Goal: Information Seeking & Learning: Learn about a topic

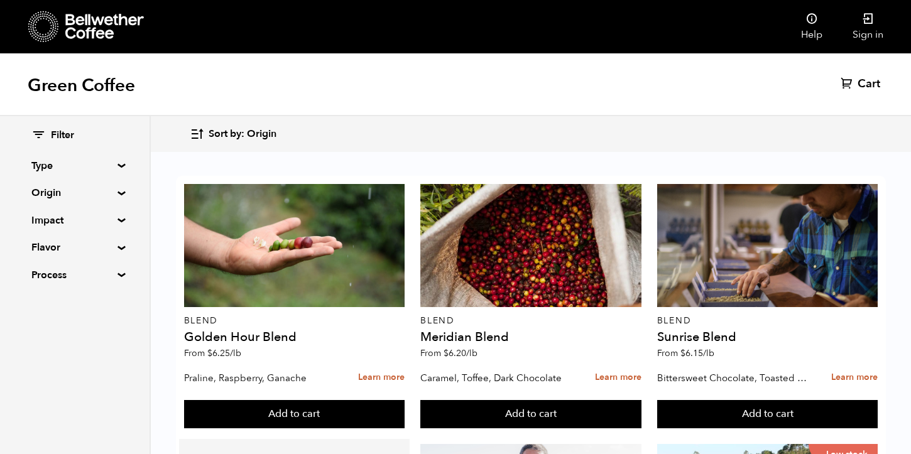
scroll to position [251, 0]
drag, startPoint x: 285, startPoint y: 345, endPoint x: 189, endPoint y: 343, distance: 95.5
copy h4 "Parceiros do Cafe"
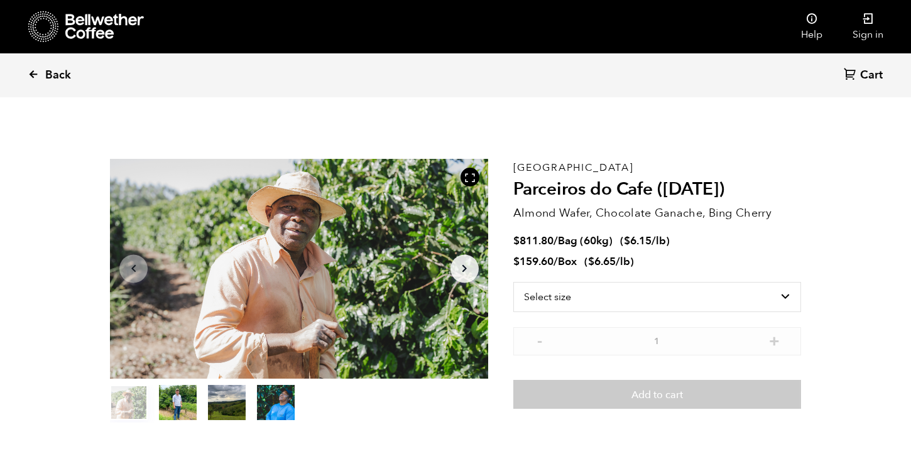
click at [55, 75] on span "Back" at bounding box center [58, 75] width 26 height 15
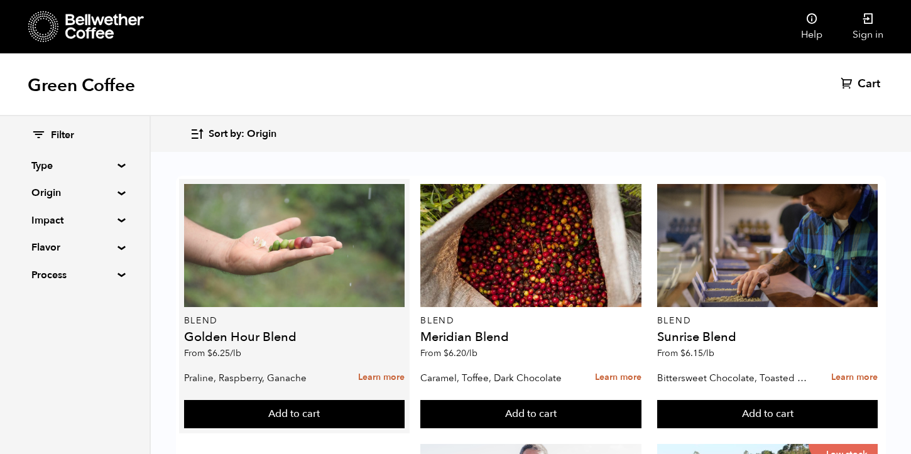
scroll to position [514, 0]
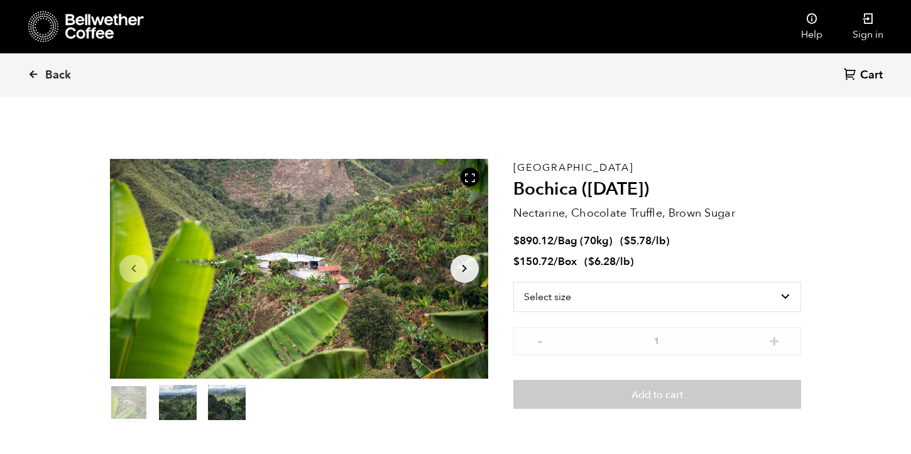
scroll to position [547, 669]
click at [59, 70] on span "Back" at bounding box center [58, 75] width 26 height 15
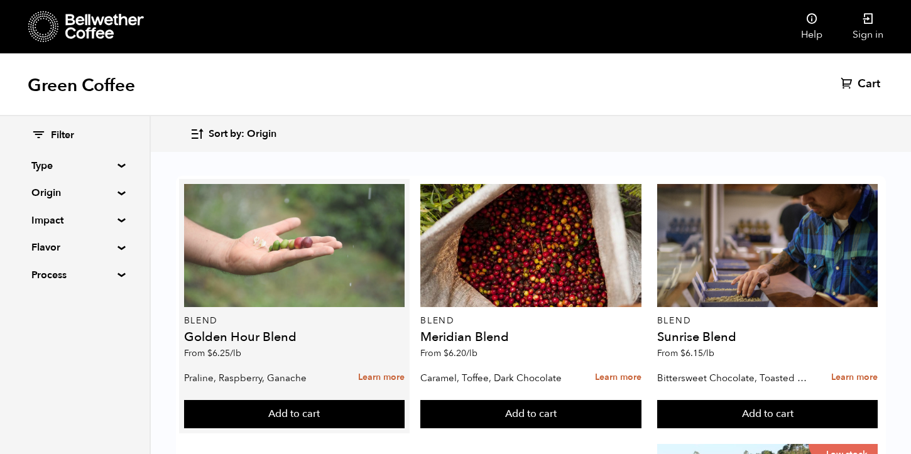
scroll to position [998, 0]
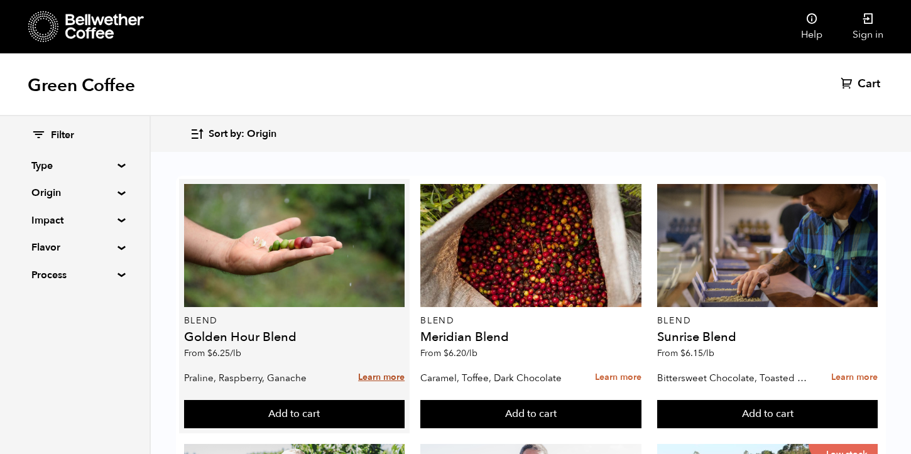
click at [376, 379] on link "Learn more" at bounding box center [381, 377] width 46 height 27
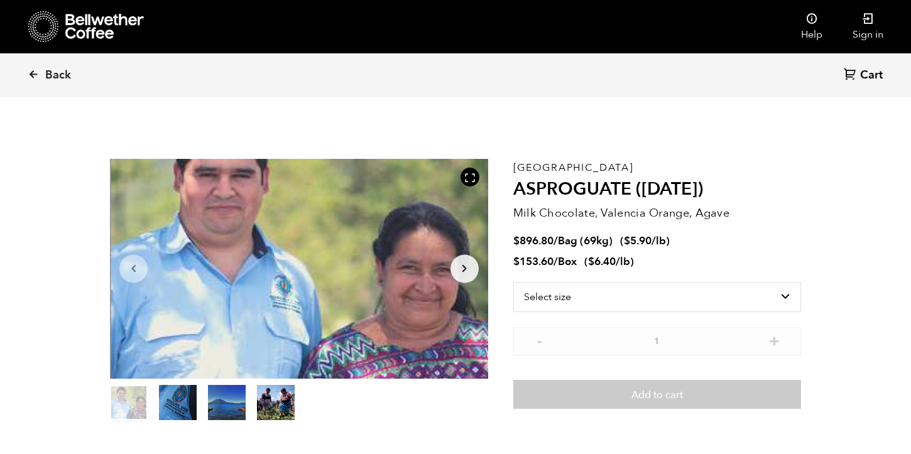
scroll to position [547, 669]
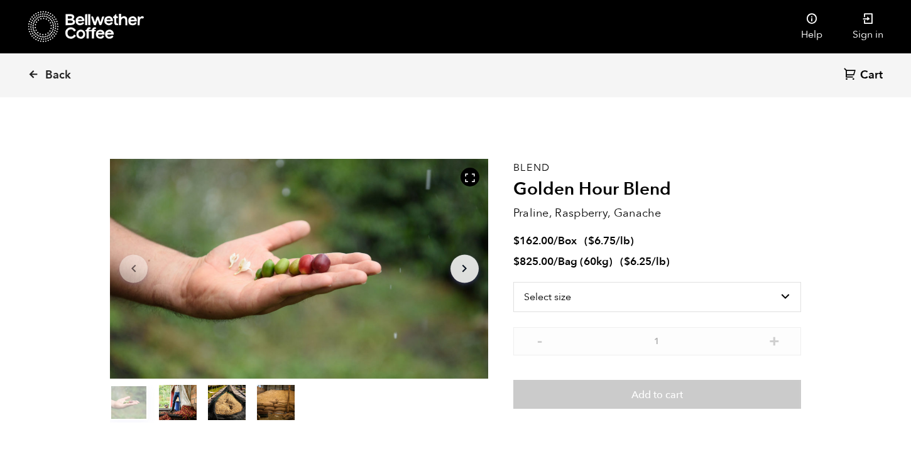
scroll to position [547, 669]
click at [50, 75] on span "Back" at bounding box center [58, 75] width 26 height 15
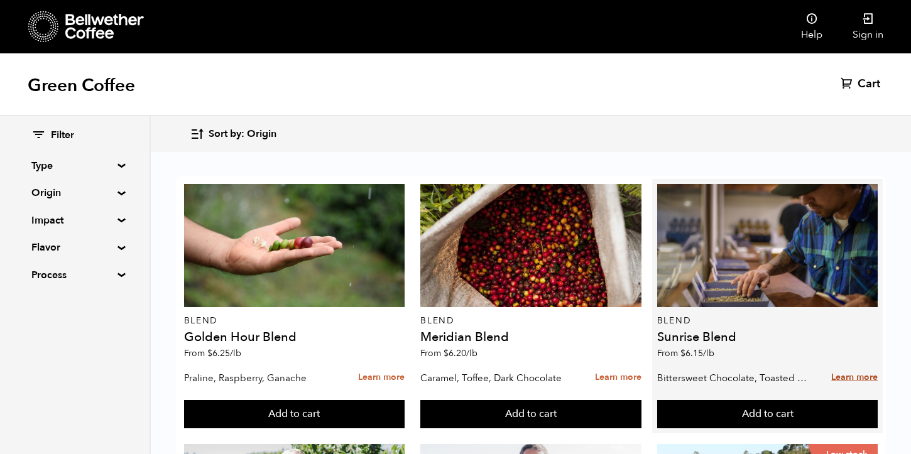
click at [846, 376] on link "Learn more" at bounding box center [854, 377] width 46 height 27
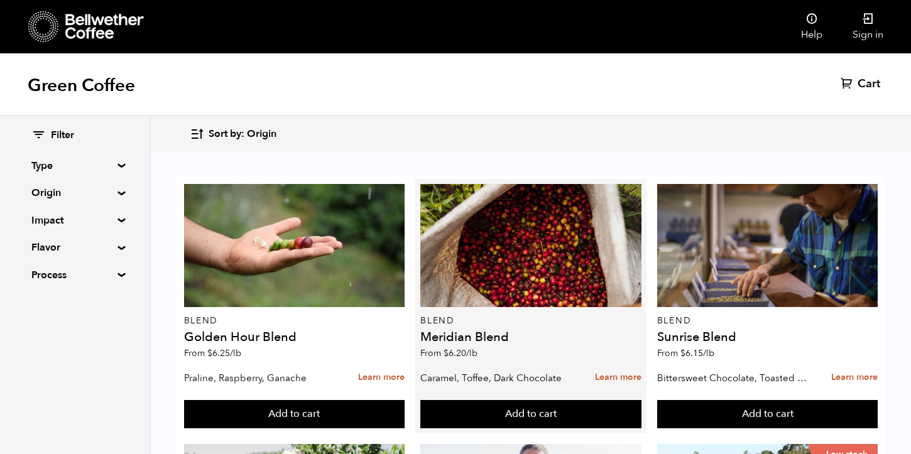
scroll to position [532, 0]
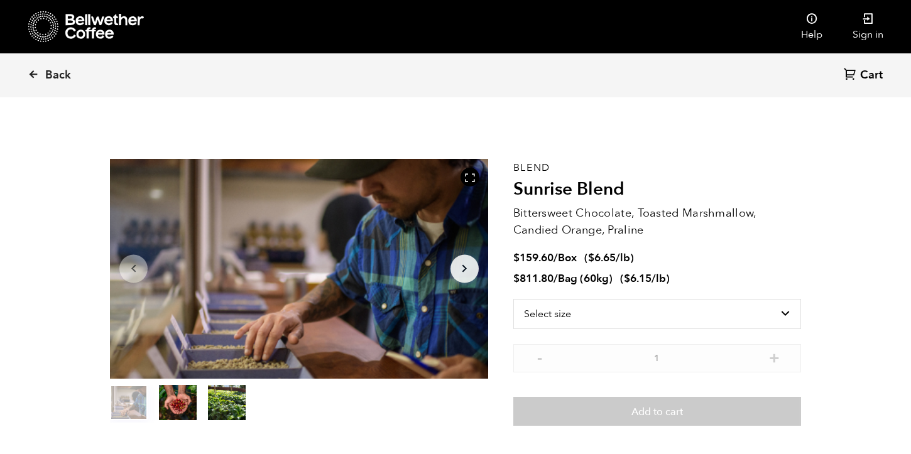
scroll to position [547, 669]
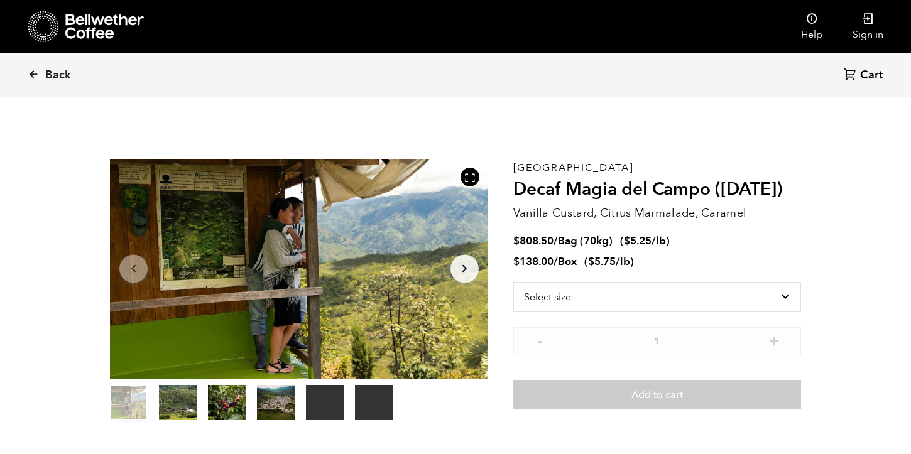
scroll to position [547, 669]
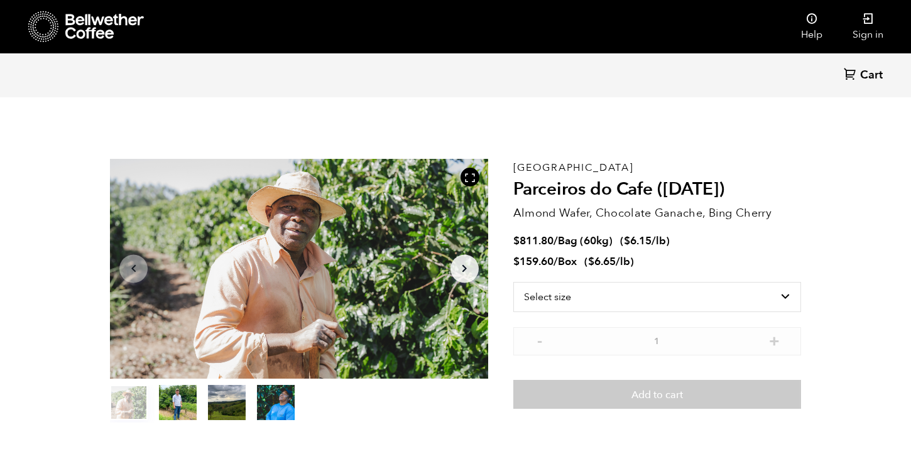
scroll to position [547, 669]
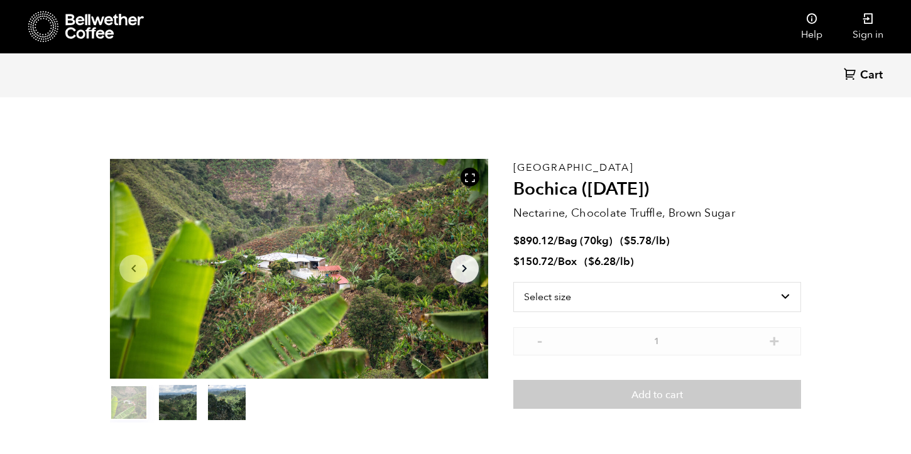
scroll to position [547, 669]
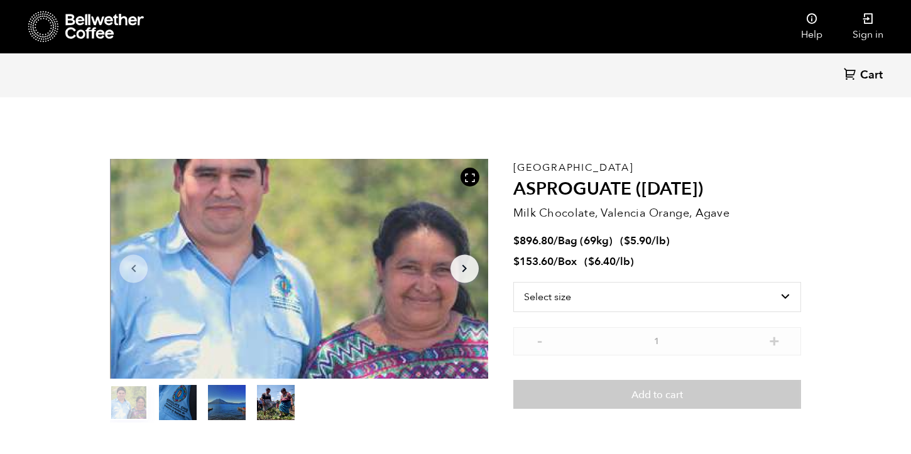
scroll to position [547, 669]
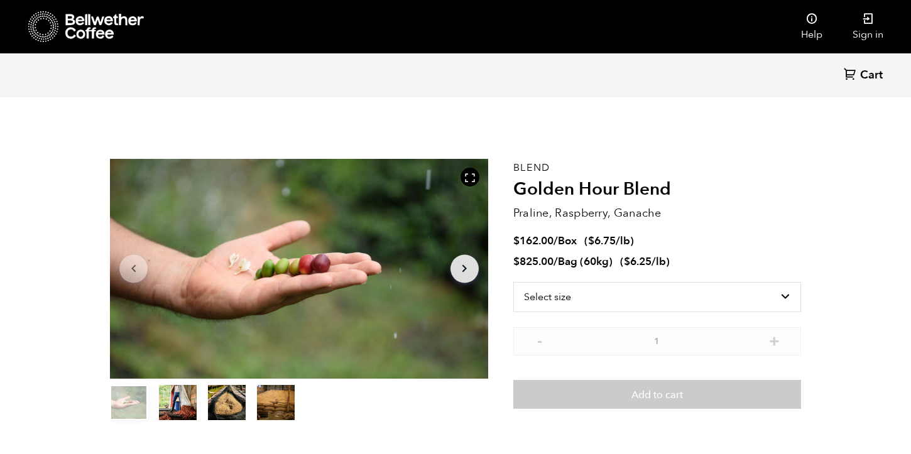
scroll to position [547, 669]
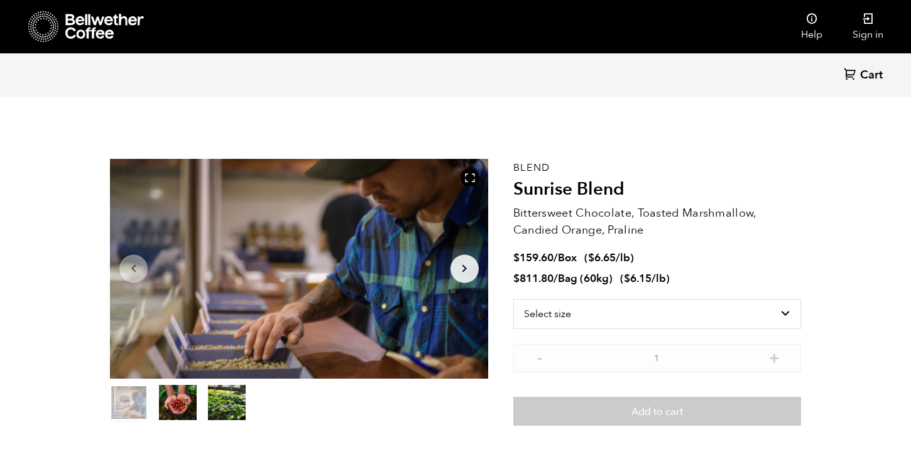
scroll to position [547, 669]
